Goal: Transaction & Acquisition: Register for event/course

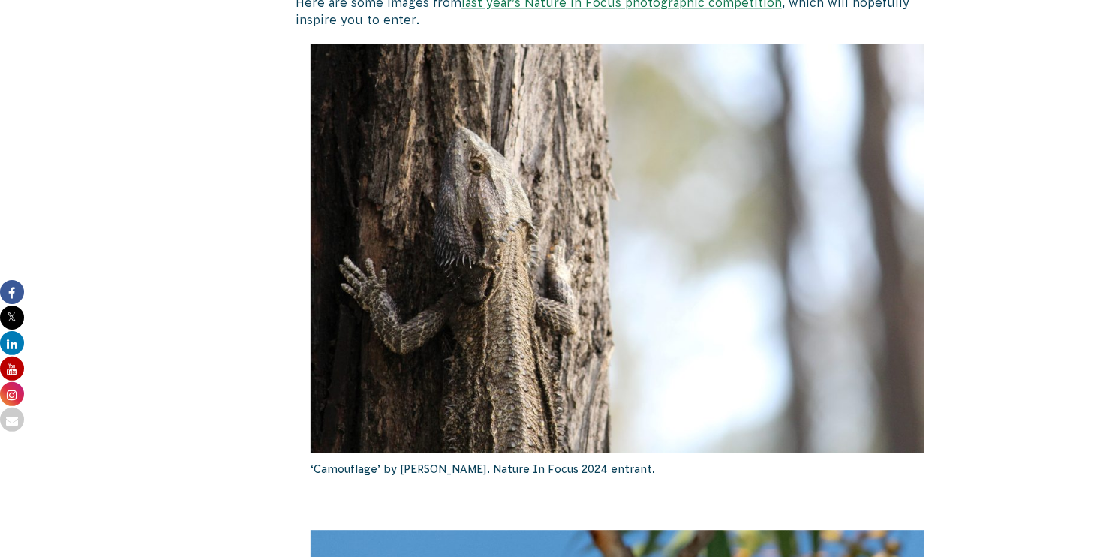
scroll to position [1700, 0]
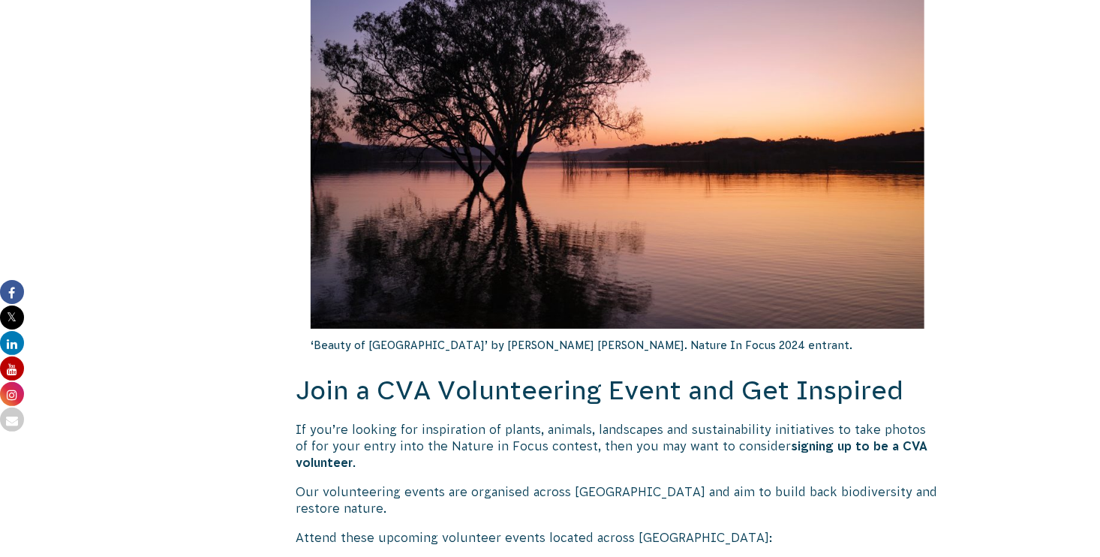
scroll to position [2763, 0]
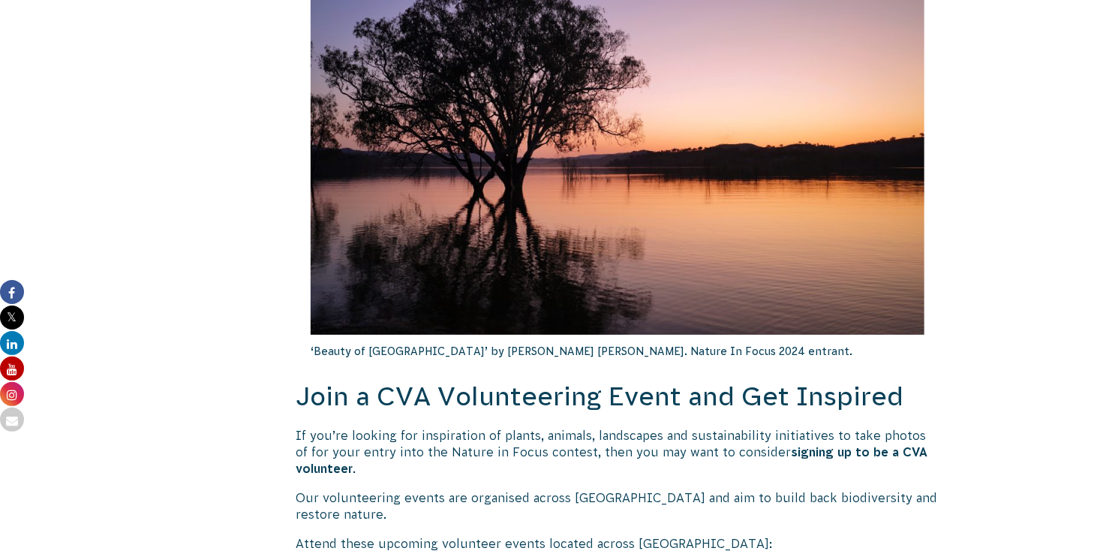
click at [1082, 289] on body "About Us Our Priorities Reconciliation Impact Our Board Our People Careers CVA …" at bounding box center [550, 84] width 1100 height 5695
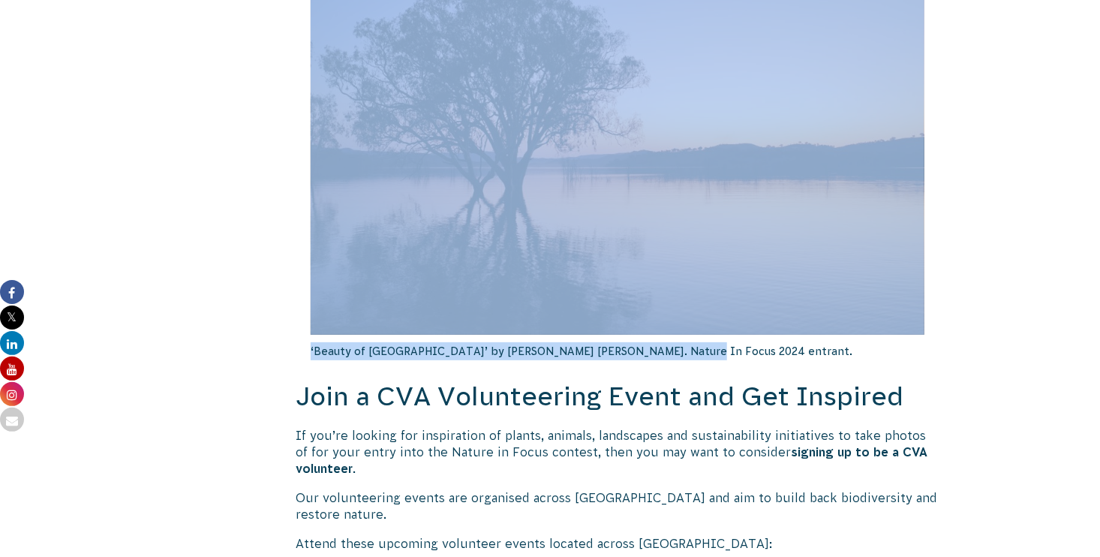
drag, startPoint x: 1079, startPoint y: 290, endPoint x: 1063, endPoint y: 320, distance: 33.2
click at [1063, 320] on body "About Us Our Priorities Reconciliation Impact Our Board Our People Careers CVA …" at bounding box center [550, 84] width 1100 height 5695
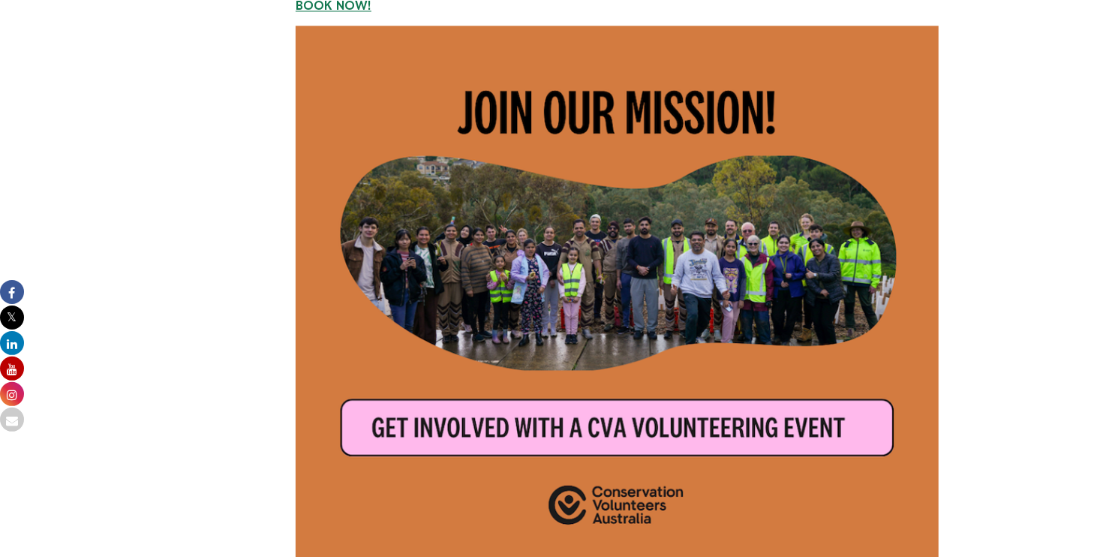
scroll to position [4225, 0]
